Goal: Transaction & Acquisition: Purchase product/service

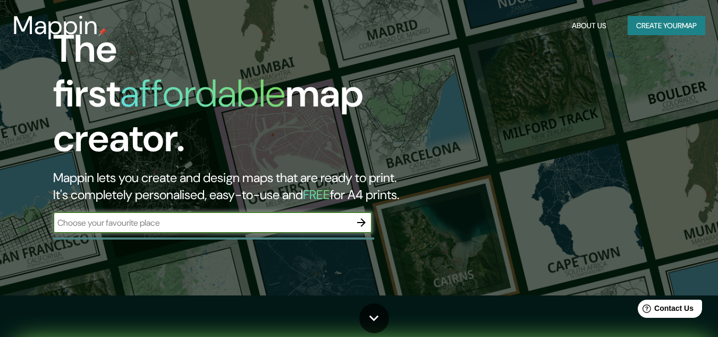
scroll to position [32, 0]
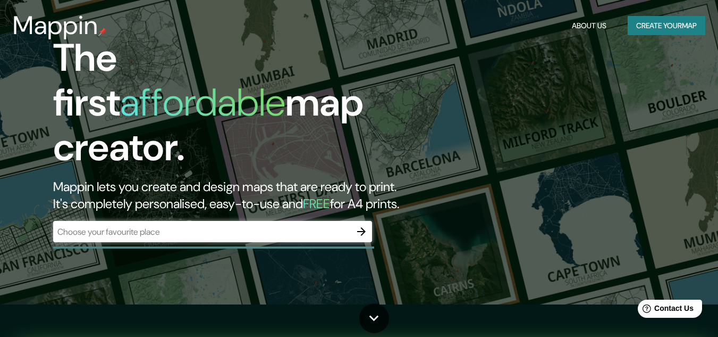
click at [370, 229] on div at bounding box center [361, 231] width 21 height 21
click at [365, 225] on icon "button" at bounding box center [361, 231] width 13 height 13
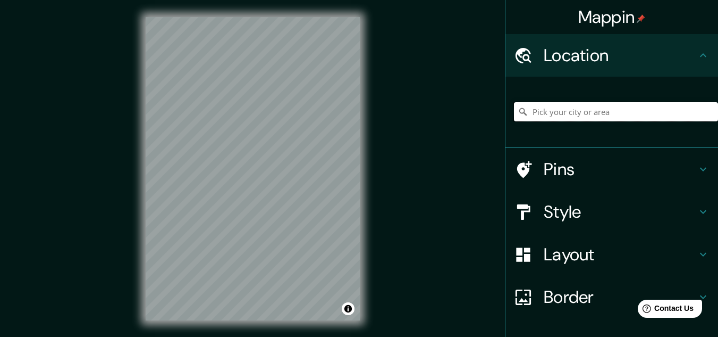
click at [597, 106] on input "Pick your city or area" at bounding box center [616, 111] width 204 height 19
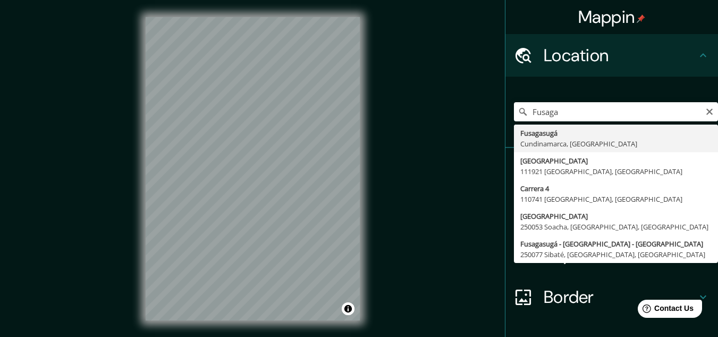
type input "Fusagasugá, [GEOGRAPHIC_DATA], [GEOGRAPHIC_DATA]"
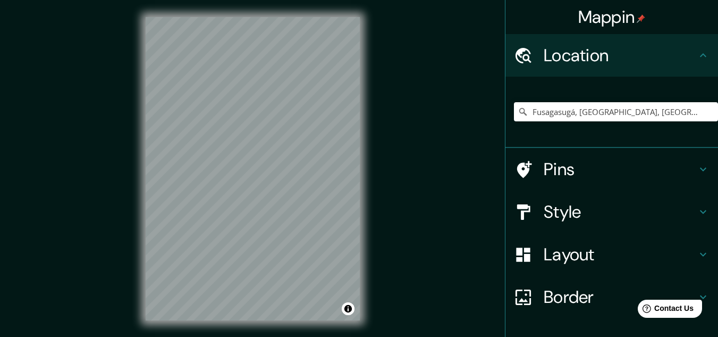
click at [51, 336] on html "Mappin Location [GEOGRAPHIC_DATA], [GEOGRAPHIC_DATA], [GEOGRAPHIC_DATA] Pins St…" at bounding box center [359, 168] width 718 height 337
click at [495, 56] on div "Mappin Location [GEOGRAPHIC_DATA], [GEOGRAPHIC_DATA], [GEOGRAPHIC_DATA] Pins St…" at bounding box center [359, 177] width 718 height 354
click at [575, 213] on h4 "Style" at bounding box center [620, 211] width 153 height 21
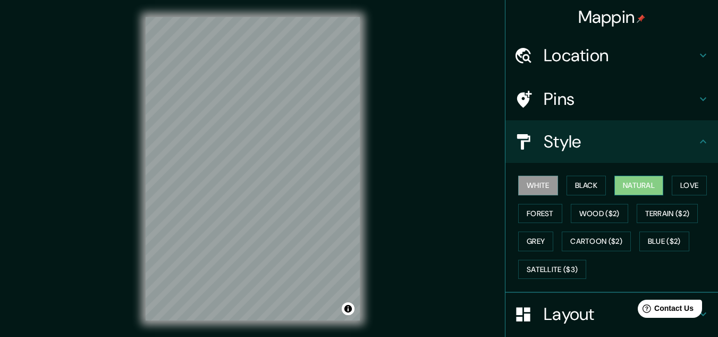
click at [646, 181] on button "Natural" at bounding box center [639, 185] width 49 height 20
click at [633, 40] on div "Location" at bounding box center [612, 55] width 213 height 43
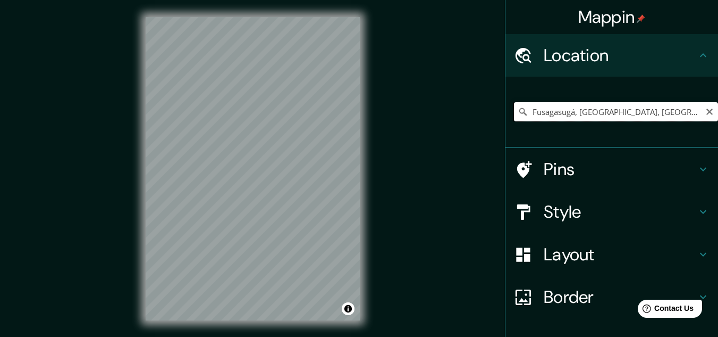
click at [670, 118] on input "Fusagasugá, [GEOGRAPHIC_DATA], [GEOGRAPHIC_DATA]" at bounding box center [616, 111] width 204 height 19
click at [628, 217] on h4 "Style" at bounding box center [620, 211] width 153 height 21
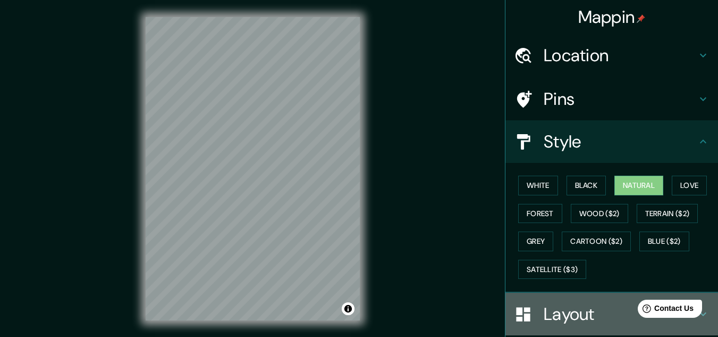
click at [546, 314] on h4 "Layout" at bounding box center [620, 313] width 153 height 21
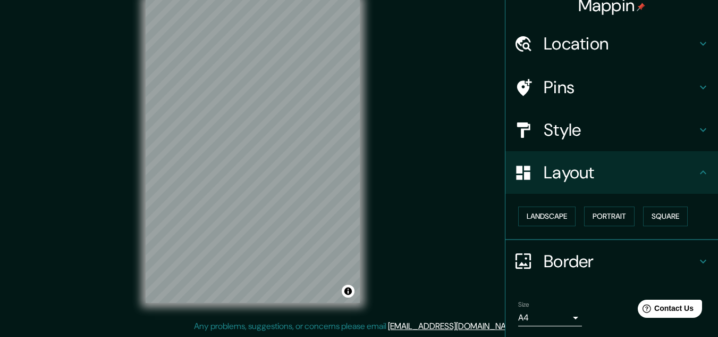
scroll to position [46, 0]
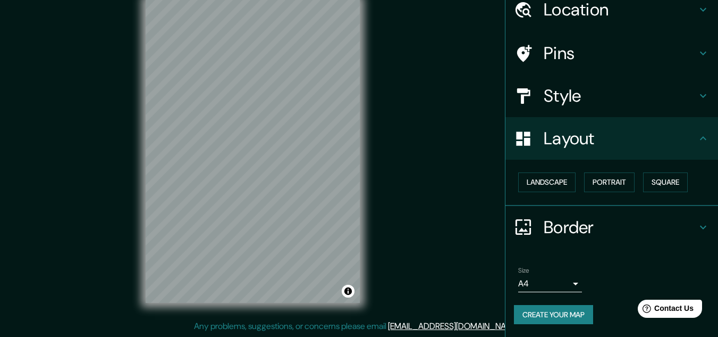
click at [649, 231] on h4 "Border" at bounding box center [620, 226] width 153 height 21
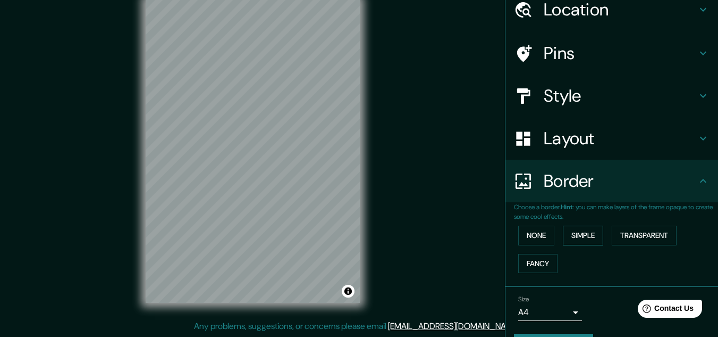
click at [578, 236] on button "Simple" at bounding box center [583, 235] width 40 height 20
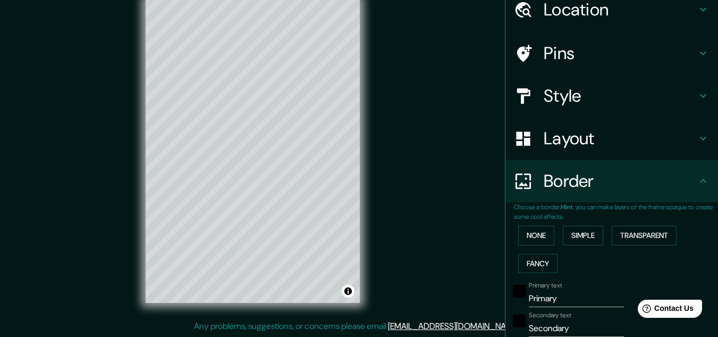
click at [558, 137] on h4 "Layout" at bounding box center [620, 138] width 153 height 21
type input "161"
type input "32"
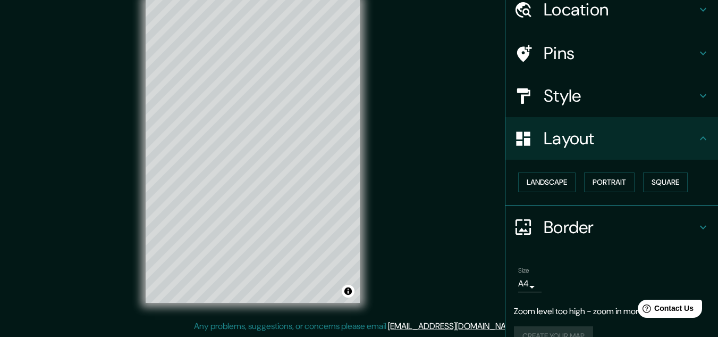
click at [542, 287] on div "Size A4 single" at bounding box center [550, 279] width 64 height 26
click at [539, 183] on button "Landscape" at bounding box center [546, 182] width 57 height 20
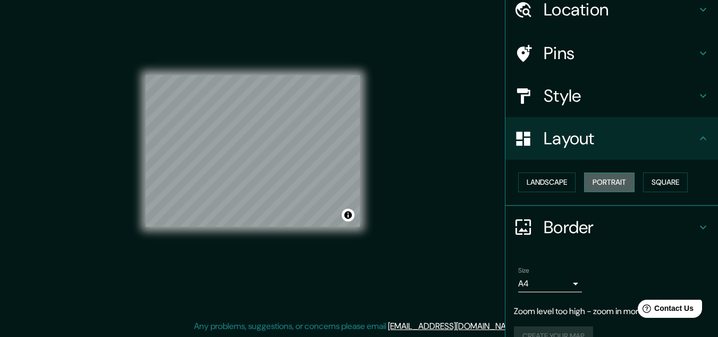
click at [584, 180] on button "Portrait" at bounding box center [609, 182] width 51 height 20
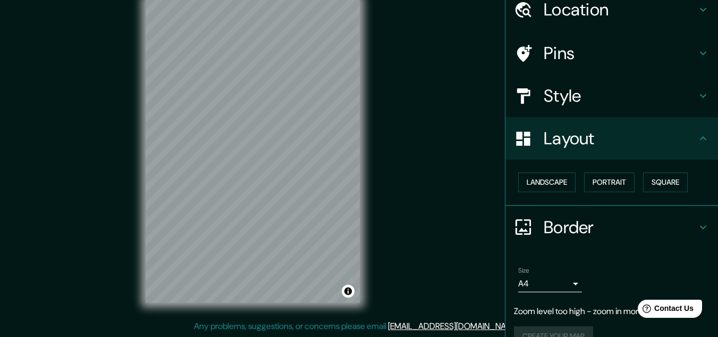
click at [575, 138] on h4 "Layout" at bounding box center [620, 138] width 153 height 21
click at [568, 86] on h4 "Style" at bounding box center [620, 95] width 153 height 21
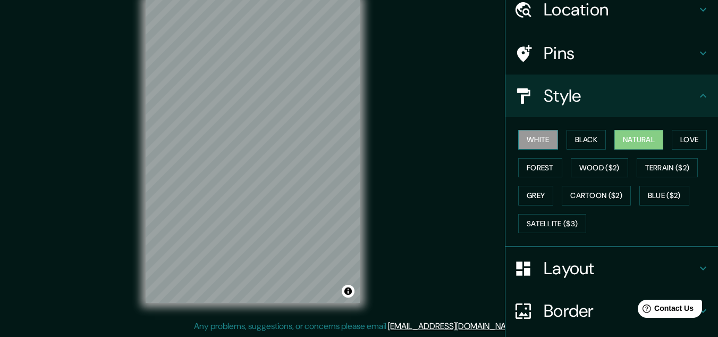
click at [526, 130] on button "White" at bounding box center [538, 140] width 40 height 20
click at [541, 175] on button "Forest" at bounding box center [540, 168] width 44 height 20
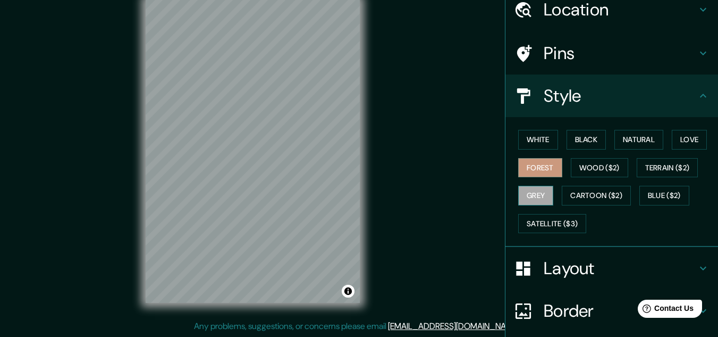
click at [524, 201] on button "Grey" at bounding box center [535, 196] width 35 height 20
